Goal: Task Accomplishment & Management: Complete application form

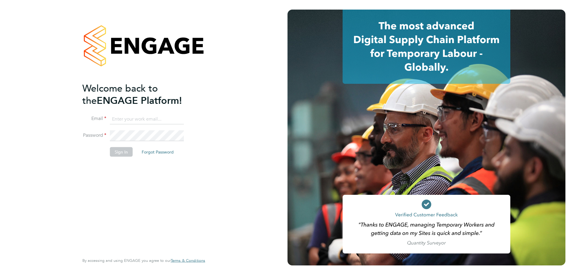
type input "[PERSON_NAME][EMAIL_ADDRESS][PERSON_NAME][DOMAIN_NAME]"
click at [117, 153] on button "Sign In" at bounding box center [121, 152] width 23 height 10
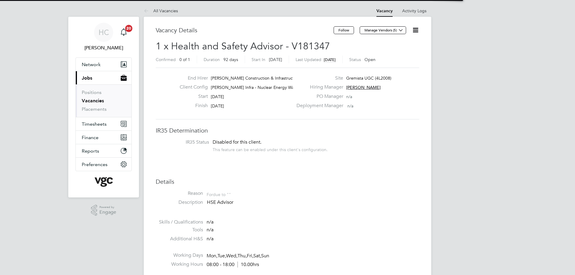
scroll to position [18, 42]
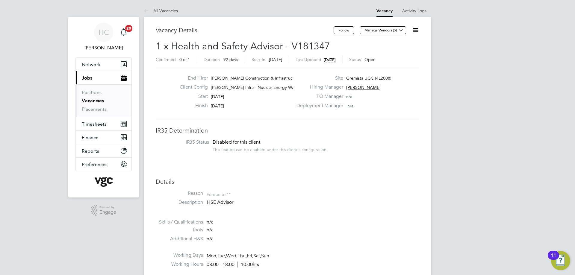
click at [86, 101] on link "Vacancies" at bounding box center [93, 101] width 22 height 6
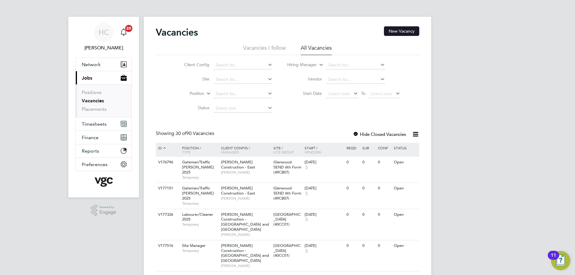
click at [399, 29] on button "New Vacancy" at bounding box center [401, 31] width 35 height 10
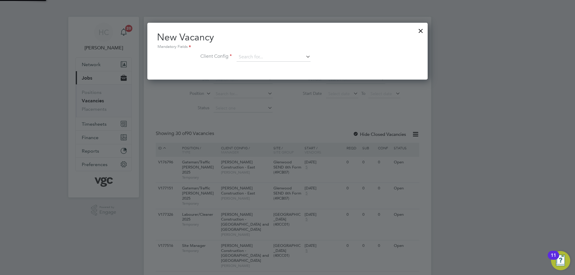
scroll to position [57, 281]
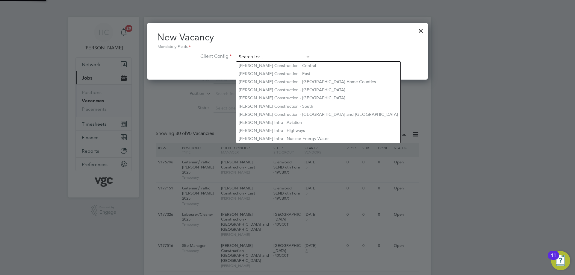
click at [251, 53] on input at bounding box center [274, 57] width 74 height 9
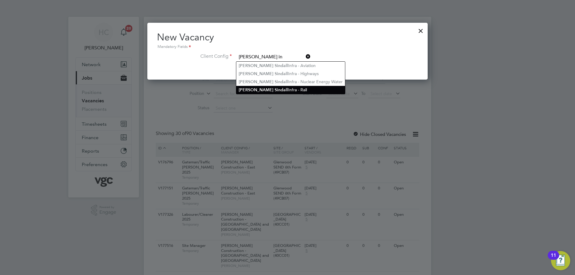
click at [275, 88] on b "S in dall" at bounding box center [281, 90] width 13 height 5
type input "[PERSON_NAME] Infra - Rail"
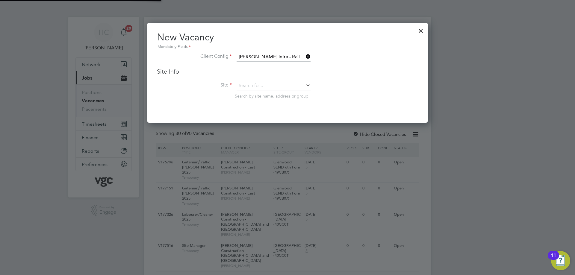
scroll to position [100, 281]
click at [251, 88] on input at bounding box center [274, 86] width 74 height 9
click at [254, 94] on li "Aigburth AFA Lift Scheme ( 300168 )" at bounding box center [273, 95] width 75 height 8
type input "Aigburth AFA Lift Scheme (300168)"
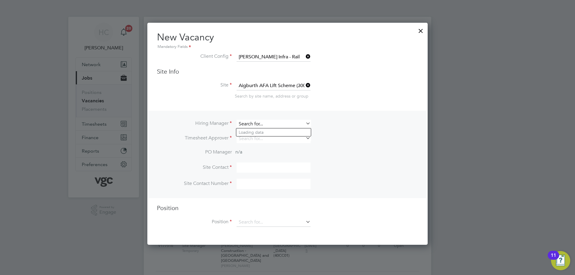
click at [267, 126] on input at bounding box center [274, 124] width 74 height 9
click at [270, 147] on li "[PERSON_NAME]" at bounding box center [273, 149] width 75 height 8
type input "[PERSON_NAME]"
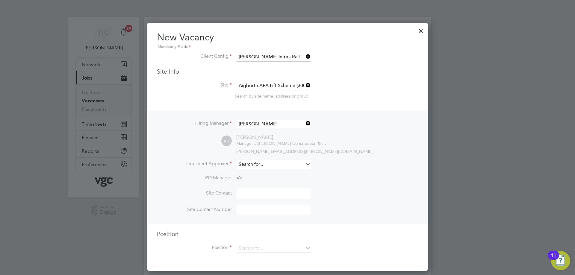
click at [249, 164] on input at bounding box center [274, 164] width 74 height 9
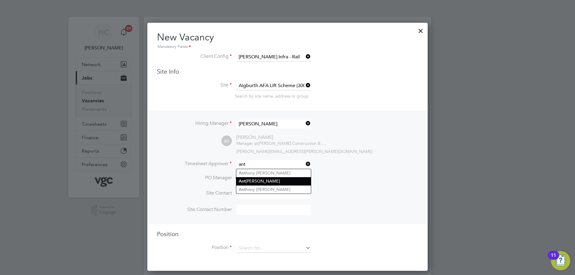
click at [259, 184] on li "[PERSON_NAME]" at bounding box center [273, 181] width 75 height 8
type input "[PERSON_NAME]"
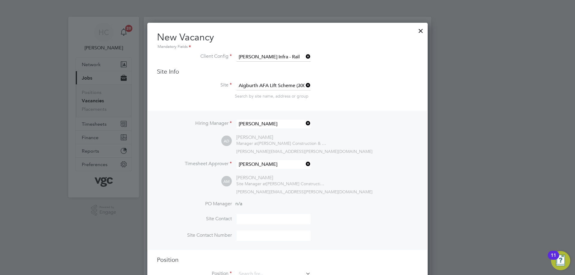
scroll to position [275, 281]
click at [305, 165] on icon at bounding box center [305, 164] width 0 height 8
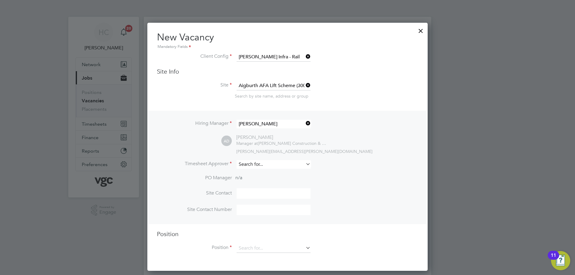
click at [257, 164] on input at bounding box center [274, 164] width 74 height 9
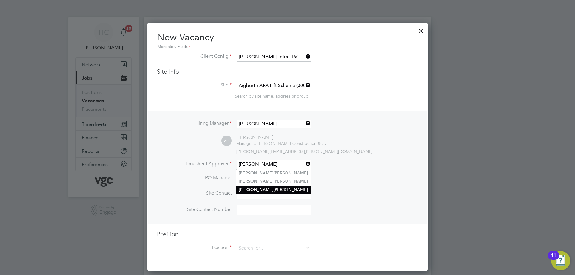
click at [260, 191] on li "[PERSON_NAME]" at bounding box center [273, 190] width 75 height 8
type input "[PERSON_NAME]"
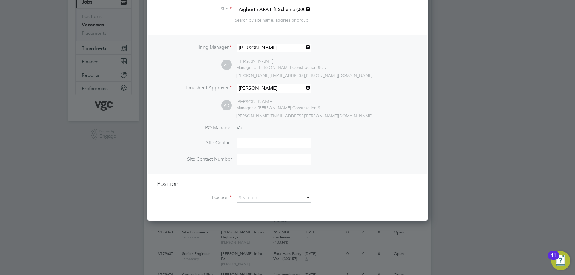
scroll to position [90, 0]
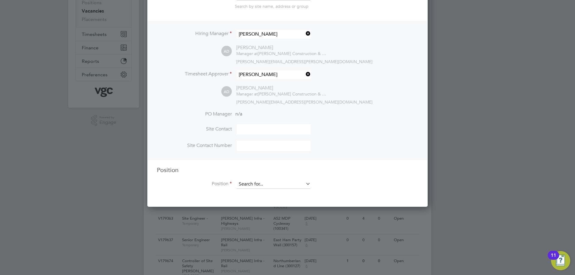
click at [244, 184] on input at bounding box center [274, 184] width 74 height 9
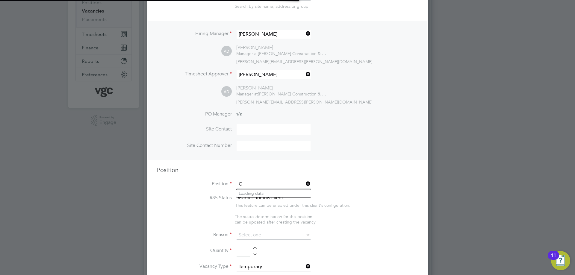
scroll to position [848, 281]
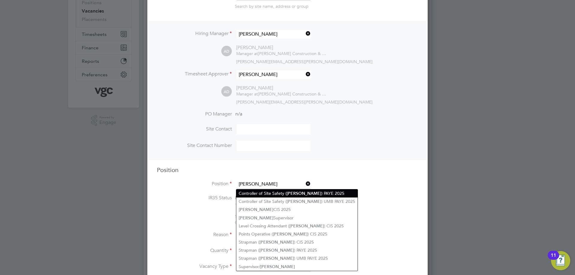
click at [249, 192] on li "Controller of Site Safety ( [PERSON_NAME] ) PAYE 2025" at bounding box center [296, 194] width 121 height 8
type input "Controller of Site Safety ([PERSON_NAME]) PAYE 2025"
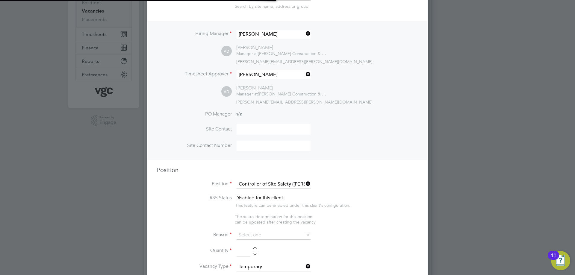
scroll to position [0, 0]
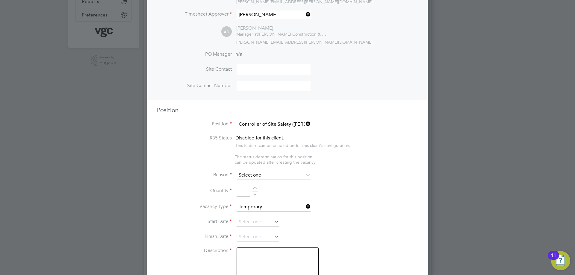
click at [250, 177] on input at bounding box center [274, 175] width 74 height 9
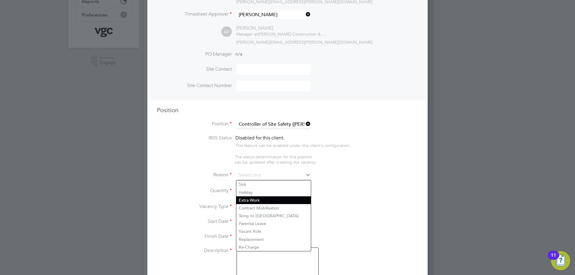
click at [256, 202] on li "Extra Work" at bounding box center [273, 201] width 75 height 8
type input "Extra Work"
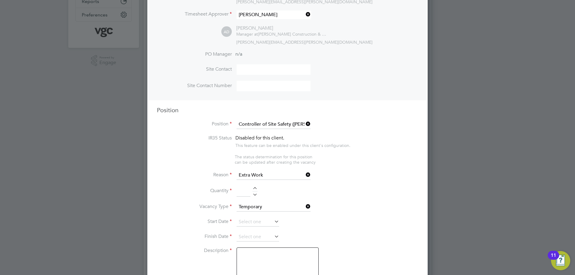
click at [240, 192] on input at bounding box center [244, 191] width 14 height 11
type input "1"
click at [265, 224] on input at bounding box center [258, 222] width 43 height 9
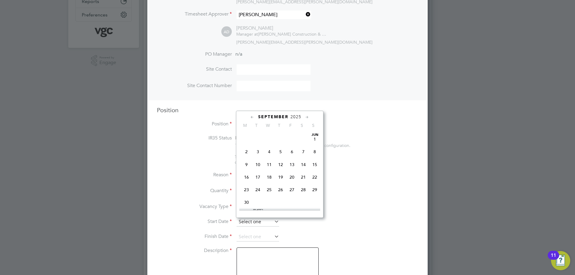
scroll to position [233, 0]
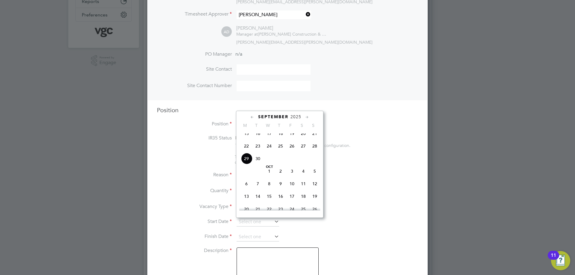
click at [245, 139] on span "15" at bounding box center [246, 133] width 11 height 11
type input "[DATE]"
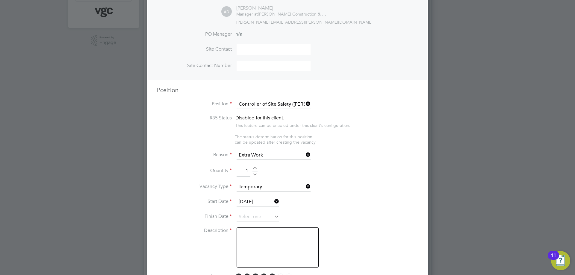
scroll to position [210, 0]
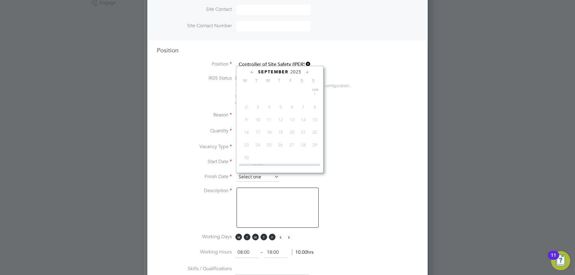
click at [268, 179] on input at bounding box center [258, 177] width 43 height 9
click at [291, 123] on span "31" at bounding box center [292, 116] width 11 height 11
type input "[DATE]"
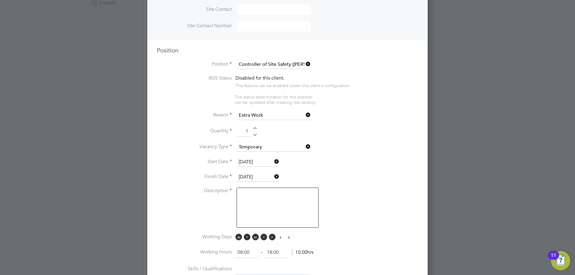
click at [273, 193] on textarea at bounding box center [278, 208] width 82 height 40
type textarea "n"
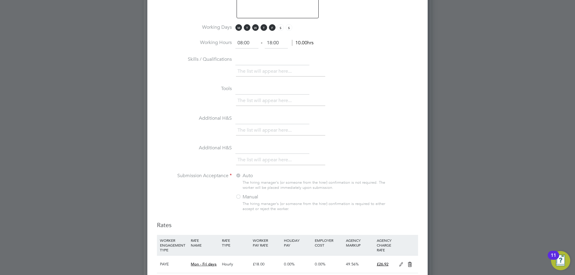
scroll to position [450, 0]
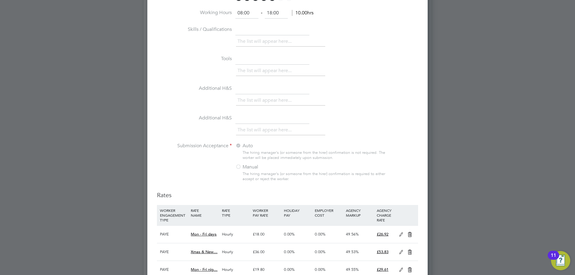
type textarea "Not a vacant role"
click at [238, 168] on div at bounding box center [239, 168] width 6 height 6
click at [240, 167] on div at bounding box center [239, 168] width 6 height 6
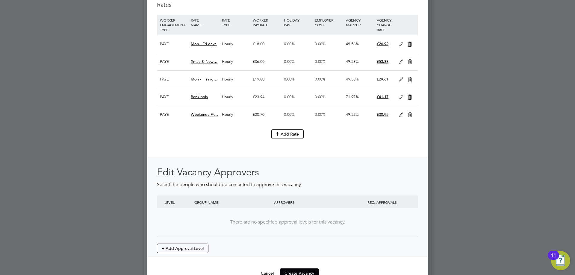
scroll to position [656, 0]
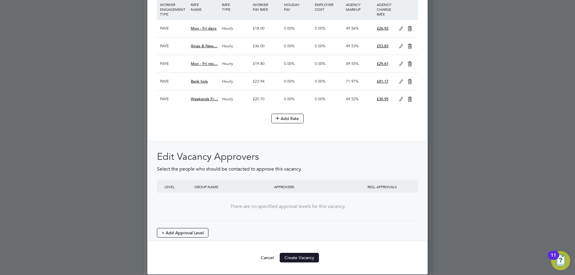
click at [306, 257] on button "Create Vacancy" at bounding box center [299, 258] width 39 height 10
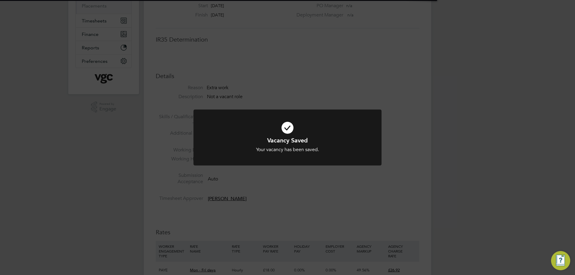
scroll to position [3, 3]
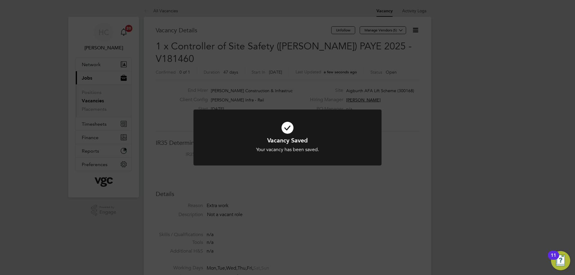
click at [285, 127] on icon at bounding box center [288, 127] width 156 height 23
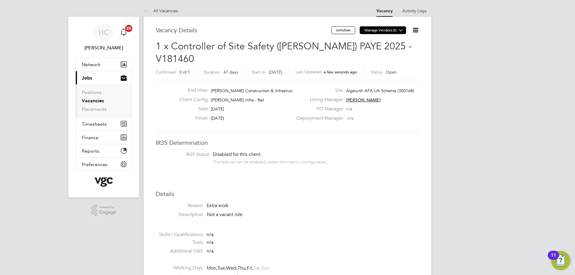
click at [401, 29] on icon at bounding box center [401, 30] width 4 height 4
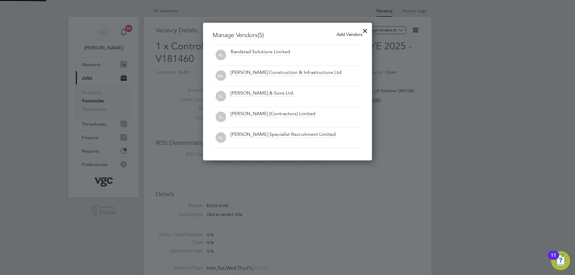
scroll to position [138, 169]
click at [349, 36] on span "Add Vendors" at bounding box center [350, 34] width 26 height 6
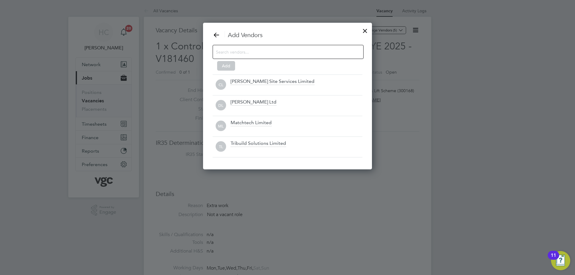
scroll to position [147, 169]
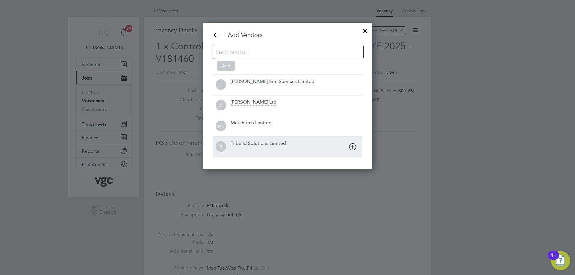
click at [247, 143] on div "Tribuild Solutions Limited" at bounding box center [258, 144] width 55 height 7
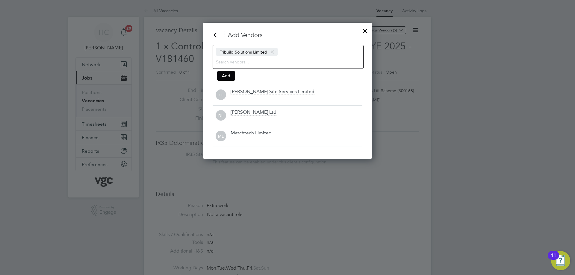
scroll to position [136, 169]
click at [221, 74] on button "Add" at bounding box center [226, 76] width 18 height 10
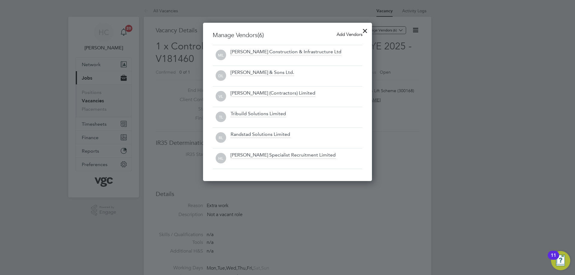
click at [365, 30] on div at bounding box center [365, 29] width 11 height 11
